Goal: Find specific page/section: Find specific page/section

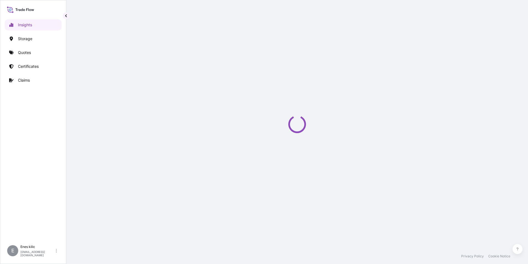
select select "2025"
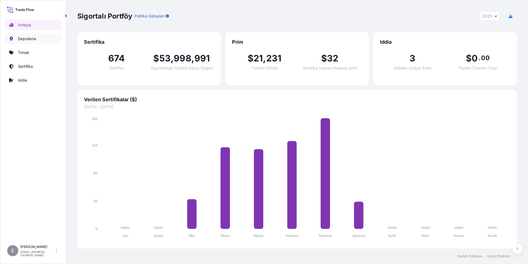
click at [34, 38] on p "Depolama" at bounding box center [27, 39] width 18 height 6
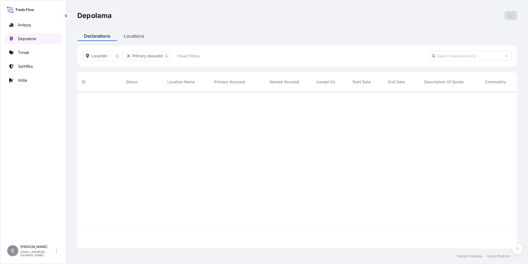
scroll to position [155, 436]
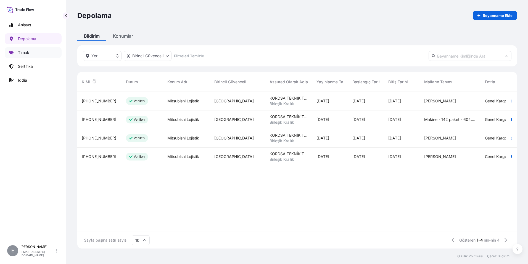
click at [25, 48] on link "Tırnak" at bounding box center [33, 52] width 57 height 11
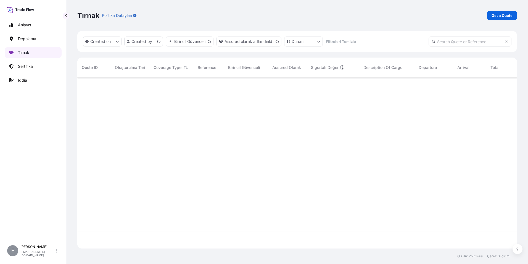
scroll to position [170, 436]
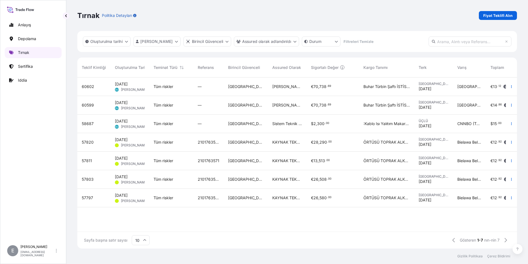
click at [31, 51] on link "Tırnak" at bounding box center [33, 52] width 57 height 11
click at [36, 41] on p "Depolama" at bounding box center [27, 39] width 18 height 6
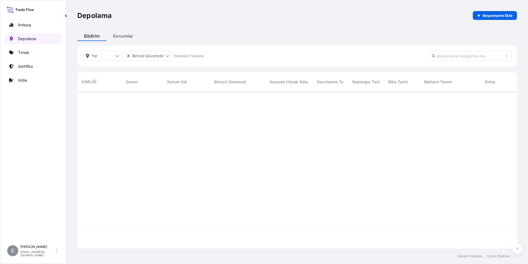
scroll to position [155, 436]
click at [39, 23] on link "Anlayış" at bounding box center [33, 24] width 57 height 11
select select "2025"
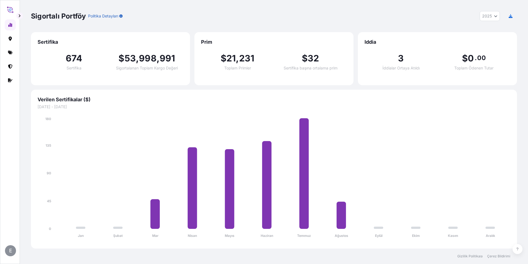
click at [19, 19] on button "button" at bounding box center [19, 15] width 7 height 7
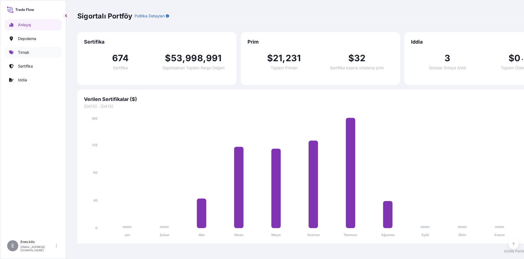
click at [23, 52] on p "Tırnak" at bounding box center [23, 53] width 11 height 6
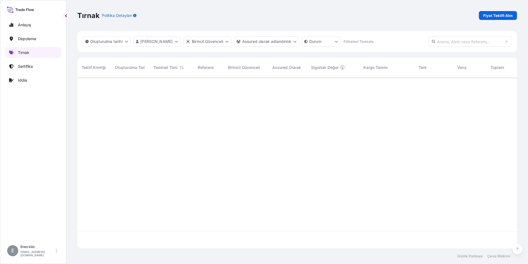
scroll to position [170, 436]
click at [23, 12] on icon at bounding box center [20, 10] width 27 height 8
click at [24, 26] on p "Anlayış" at bounding box center [24, 25] width 13 height 6
select select "2025"
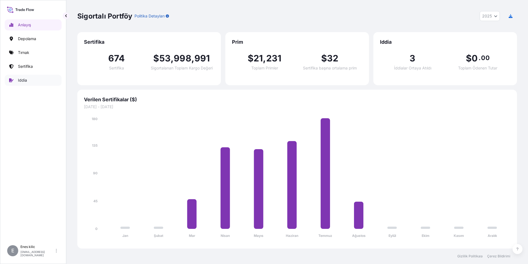
click at [32, 78] on link "Iddia" at bounding box center [33, 80] width 57 height 11
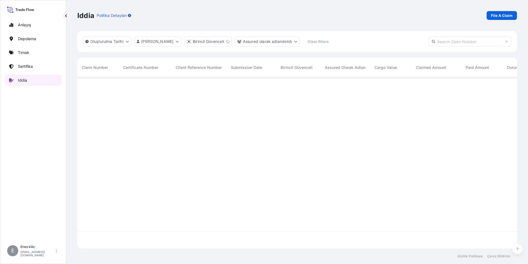
scroll to position [170, 436]
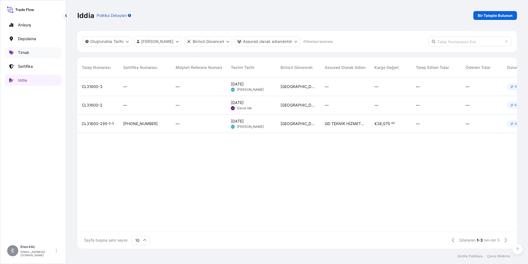
click at [48, 54] on link "Tırnak" at bounding box center [33, 52] width 57 height 11
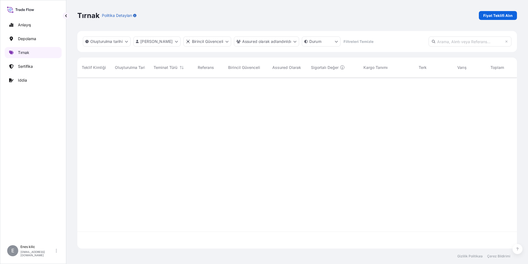
scroll to position [170, 436]
